Goal: Information Seeking & Learning: Learn about a topic

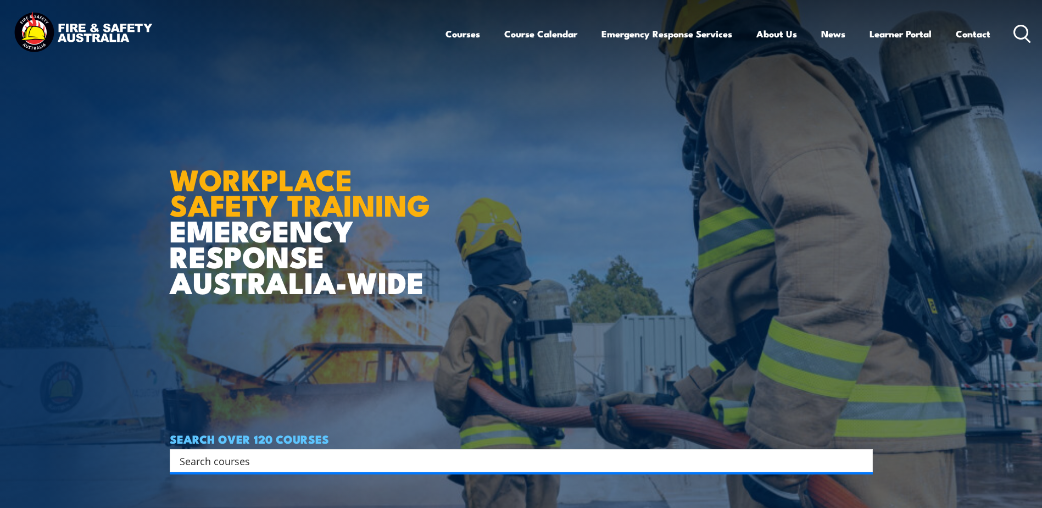
click at [459, 29] on link "Courses" at bounding box center [463, 33] width 35 height 29
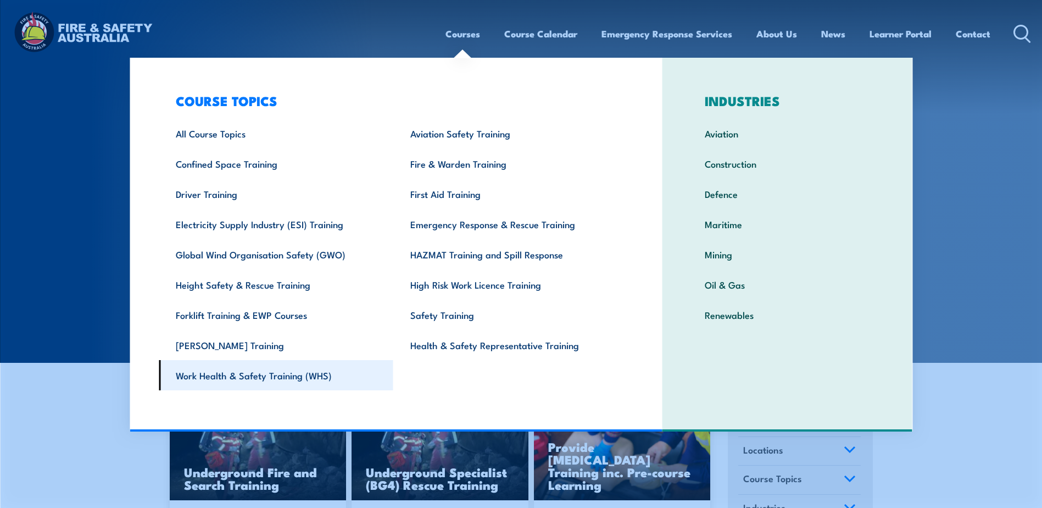
click at [215, 382] on link "Work Health & Safety Training (WHS)" at bounding box center [276, 375] width 235 height 30
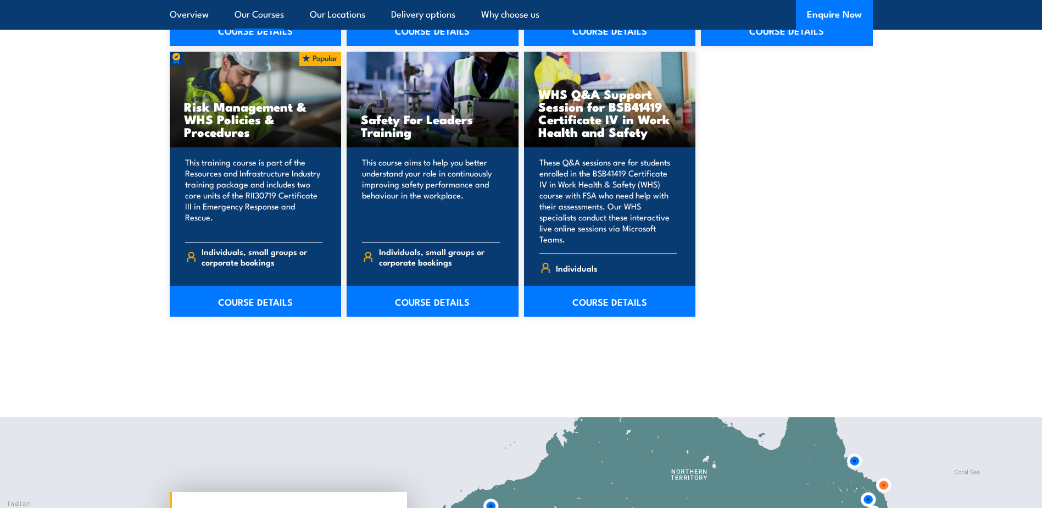
scroll to position [1099, 0]
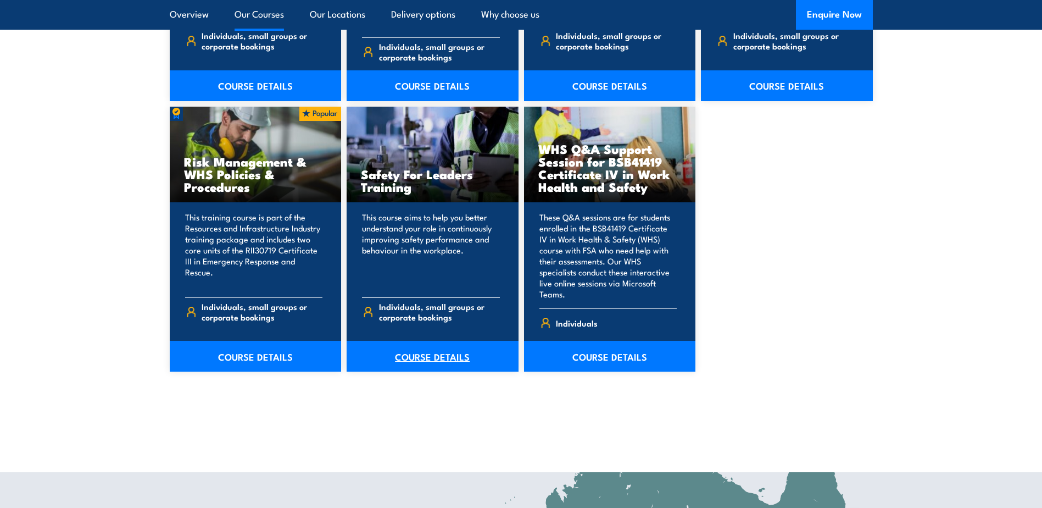
click at [438, 341] on link "COURSE DETAILS" at bounding box center [433, 356] width 172 height 31
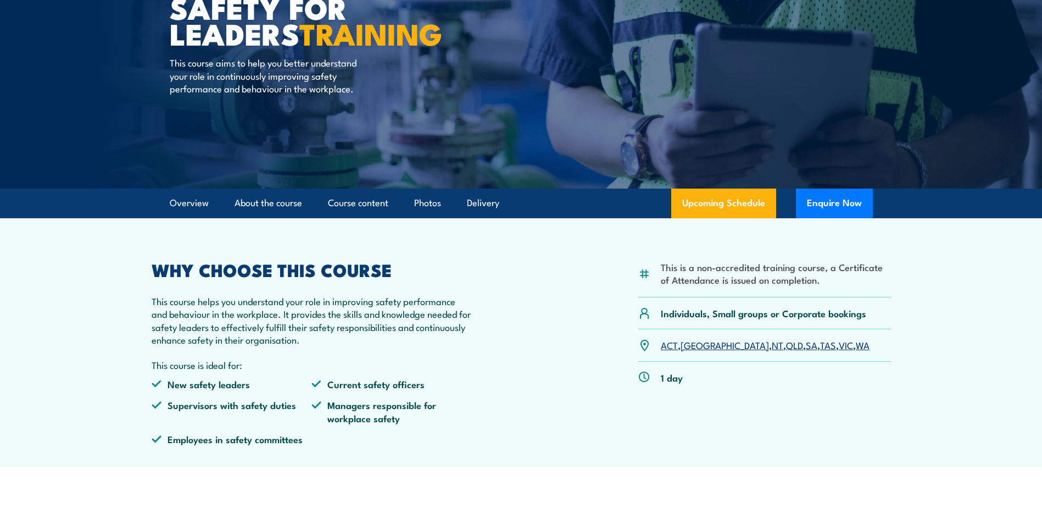
scroll to position [165, 0]
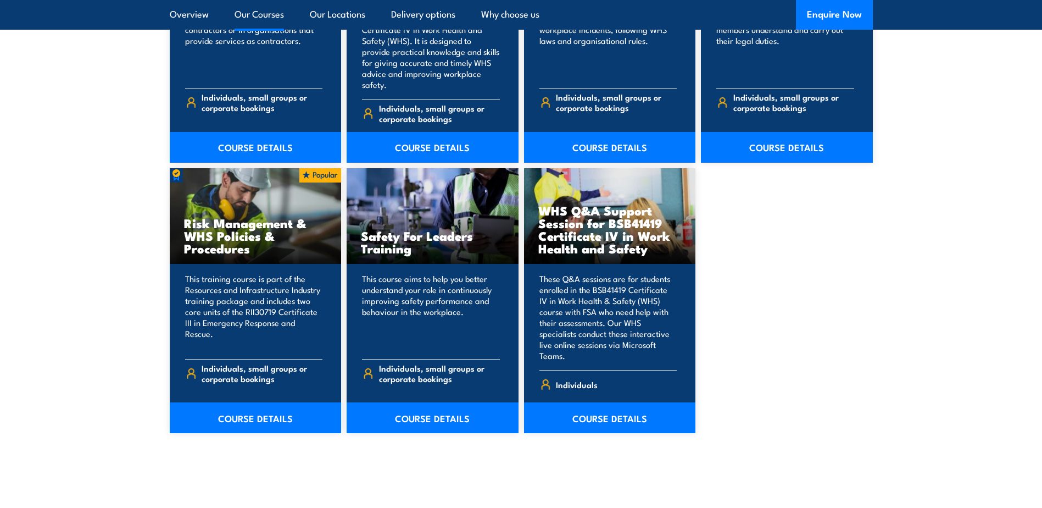
scroll to position [1099, 0]
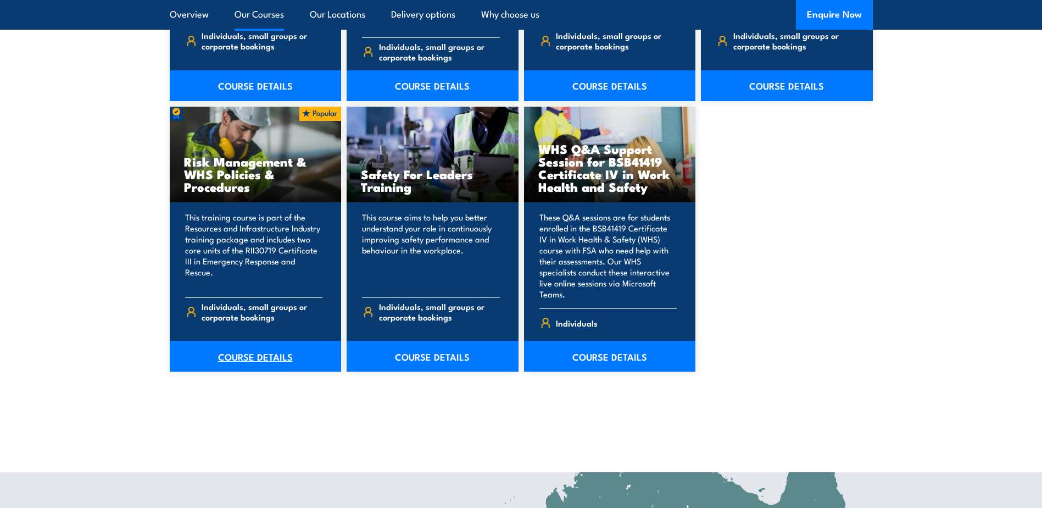
click at [252, 341] on link "COURSE DETAILS" at bounding box center [256, 356] width 172 height 31
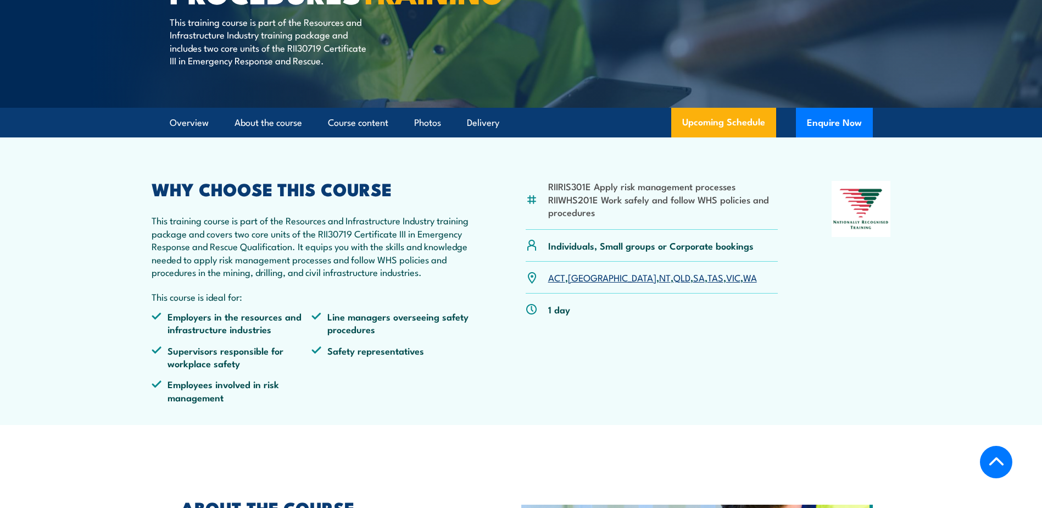
scroll to position [220, 0]
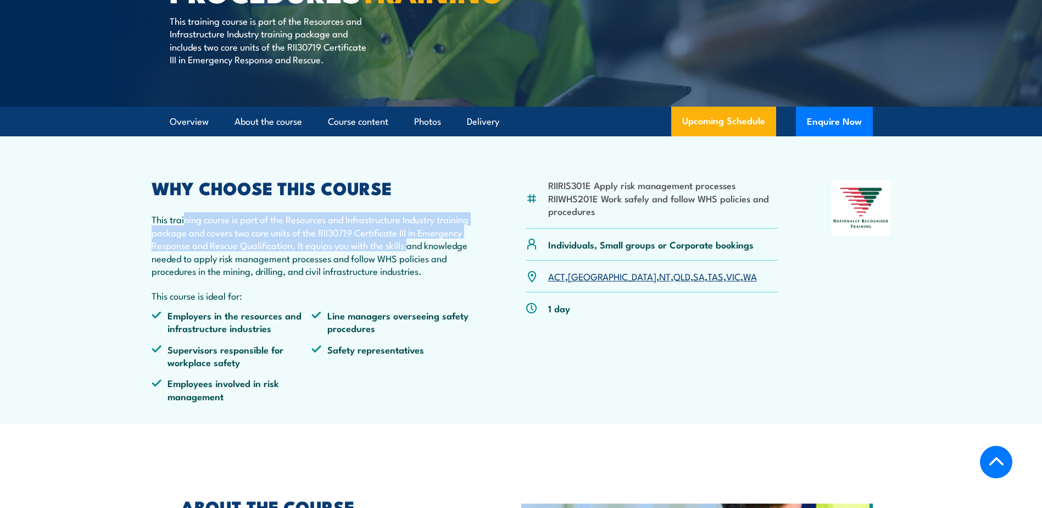
drag, startPoint x: 186, startPoint y: 251, endPoint x: 458, endPoint y: 265, distance: 271.8
click at [458, 265] on p "This training course is part of the Resources and Infrastructure Industry train…" at bounding box center [312, 245] width 321 height 64
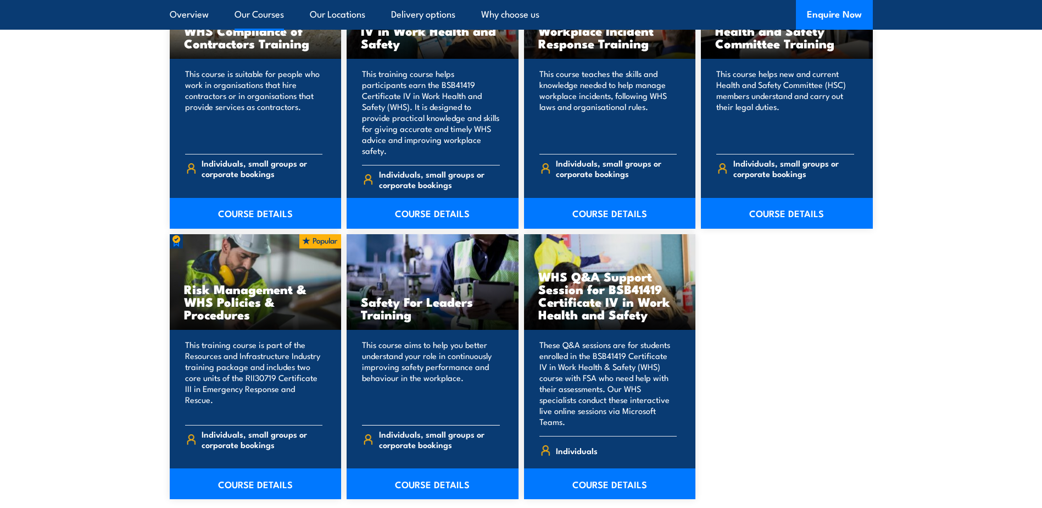
scroll to position [879, 0]
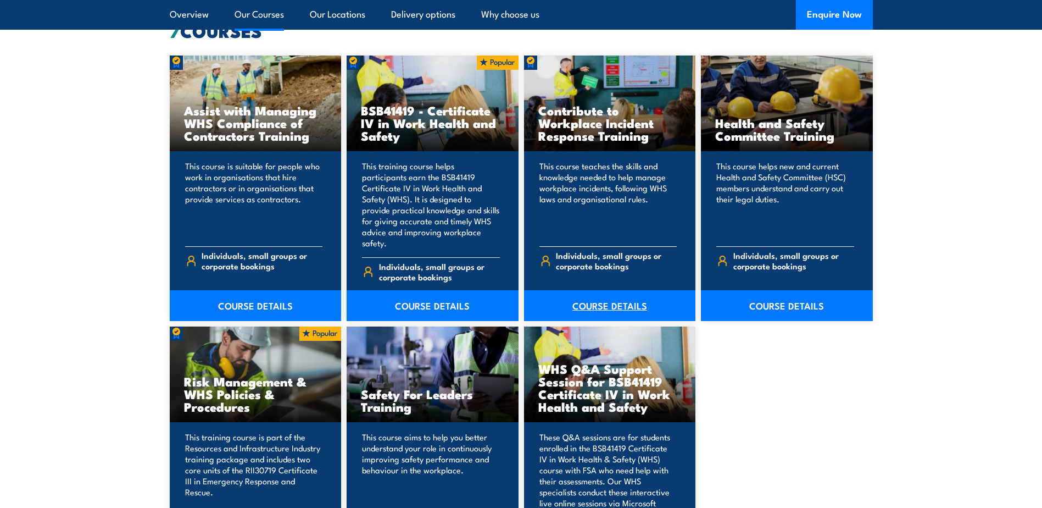
click at [631, 290] on link "COURSE DETAILS" at bounding box center [610, 305] width 172 height 31
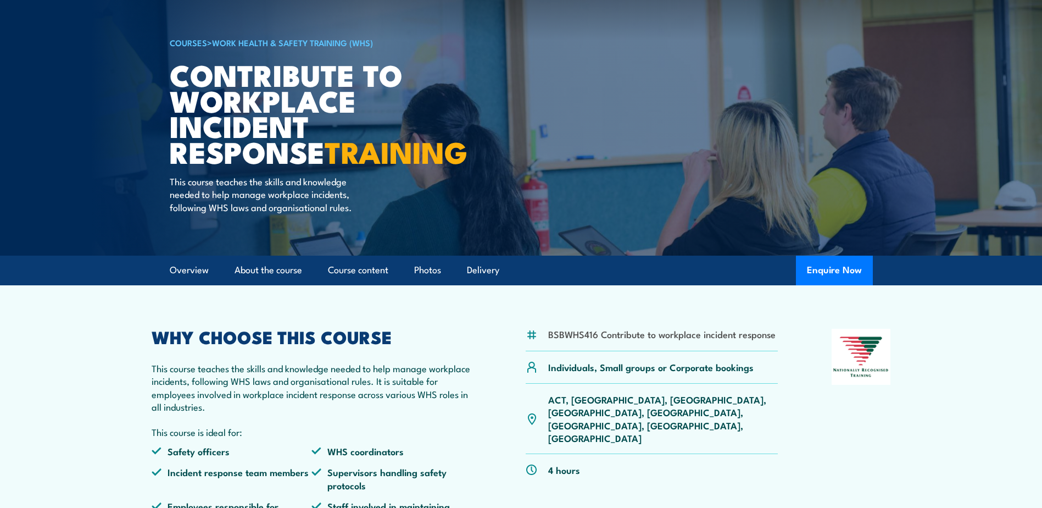
scroll to position [165, 0]
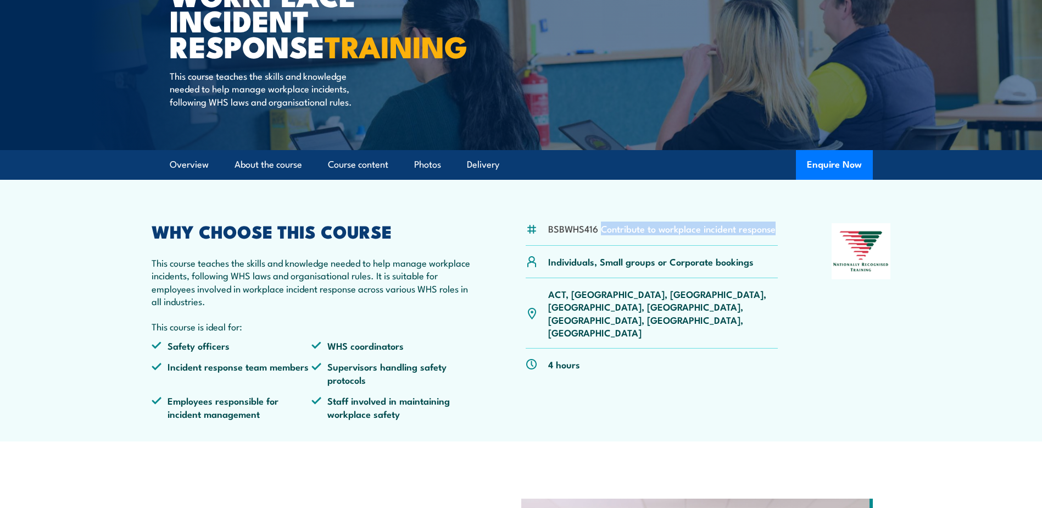
drag, startPoint x: 603, startPoint y: 256, endPoint x: 778, endPoint y: 258, distance: 175.3
click at [778, 246] on div "BSBWHS416 Contribute to workplace incident response" at bounding box center [652, 234] width 253 height 23
drag, startPoint x: 778, startPoint y: 258, endPoint x: 688, endPoint y: 249, distance: 90.5
click at [688, 235] on li "BSBWHS416 Contribute to workplace incident response" at bounding box center [661, 228] width 227 height 13
drag, startPoint x: 655, startPoint y: 256, endPoint x: 770, endPoint y: 260, distance: 115.4
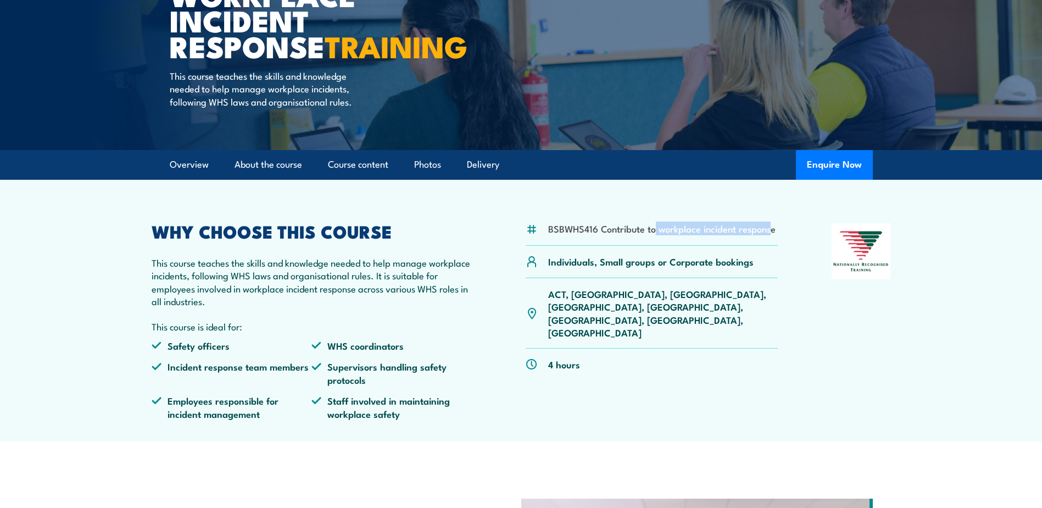
click at [770, 246] on div "BSBWHS416 Contribute to workplace incident response" at bounding box center [652, 234] width 253 height 23
drag, startPoint x: 770, startPoint y: 260, endPoint x: 702, endPoint y: 253, distance: 69.0
click at [702, 235] on li "BSBWHS416 Contribute to workplace incident response" at bounding box center [661, 228] width 227 height 13
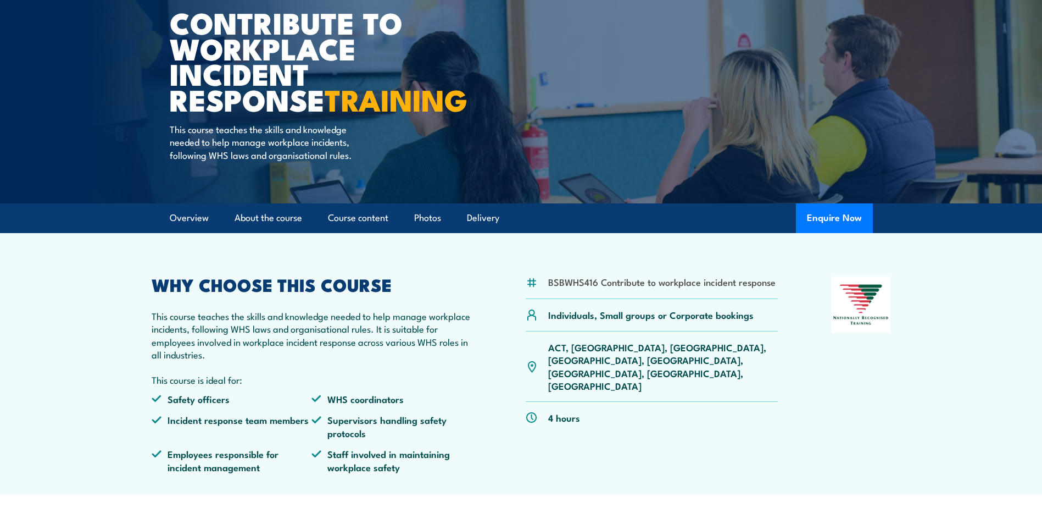
scroll to position [110, 0]
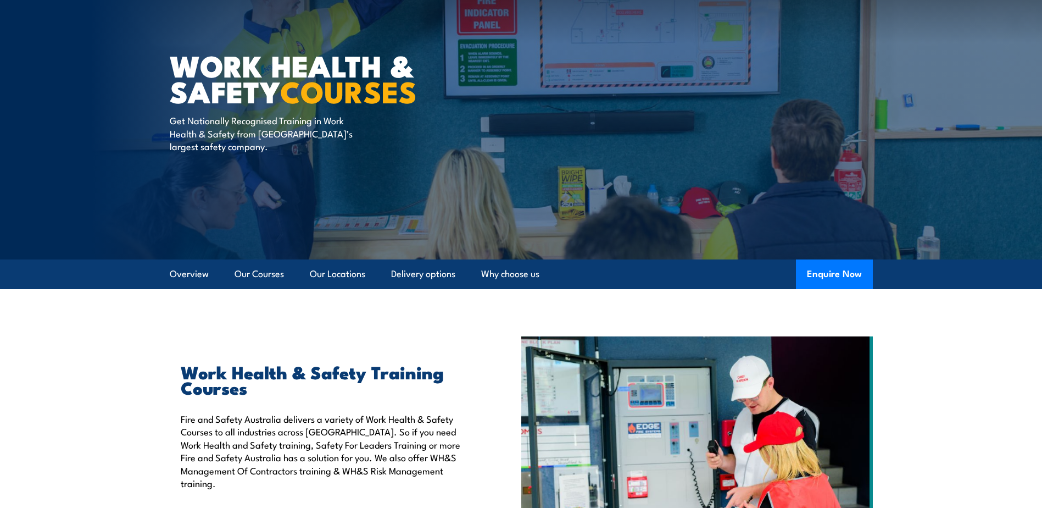
scroll to position [55, 0]
